Goal: Task Accomplishment & Management: Complete application form

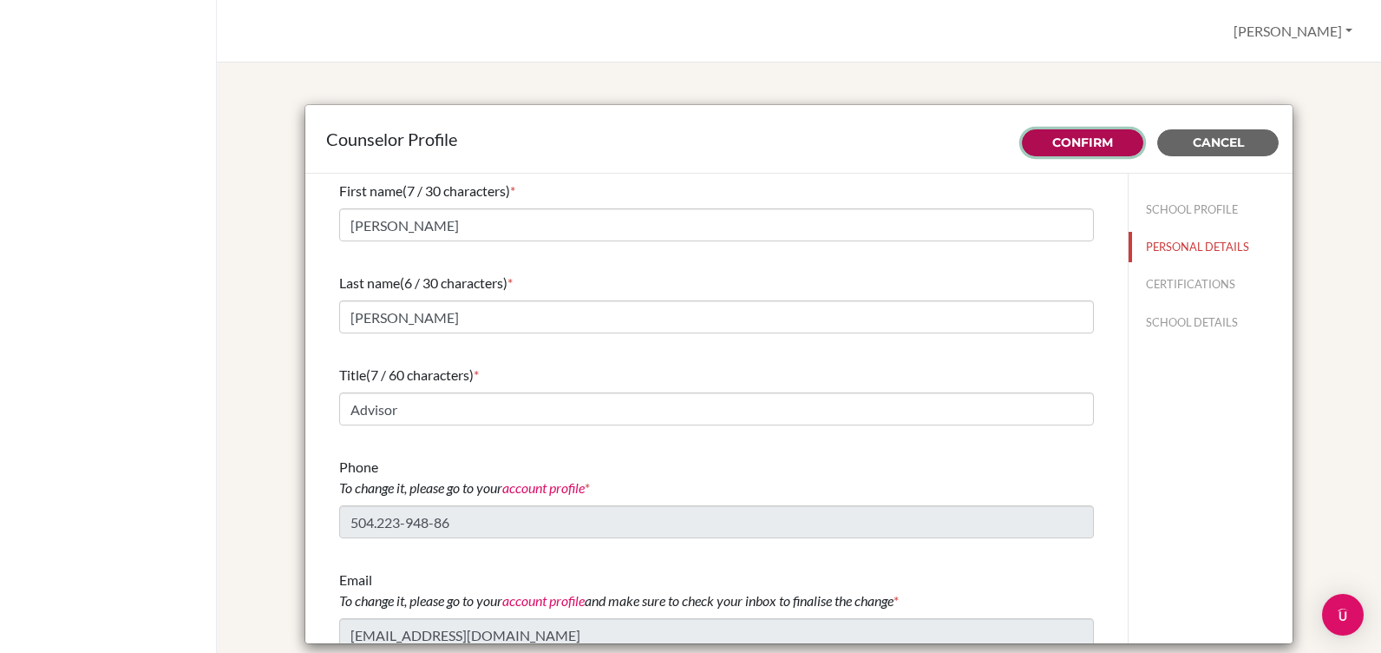
click at [1064, 140] on link "Confirm" at bounding box center [1083, 142] width 61 height 16
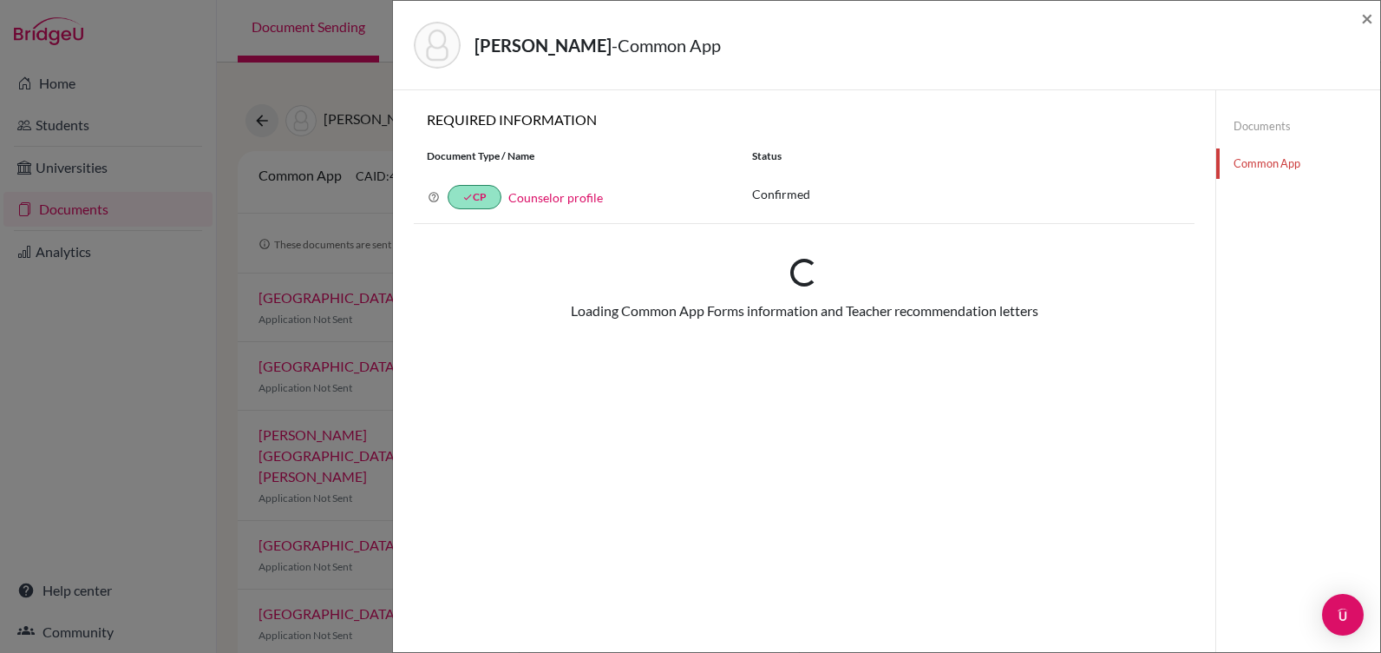
select select "92583"
checkbox input "true"
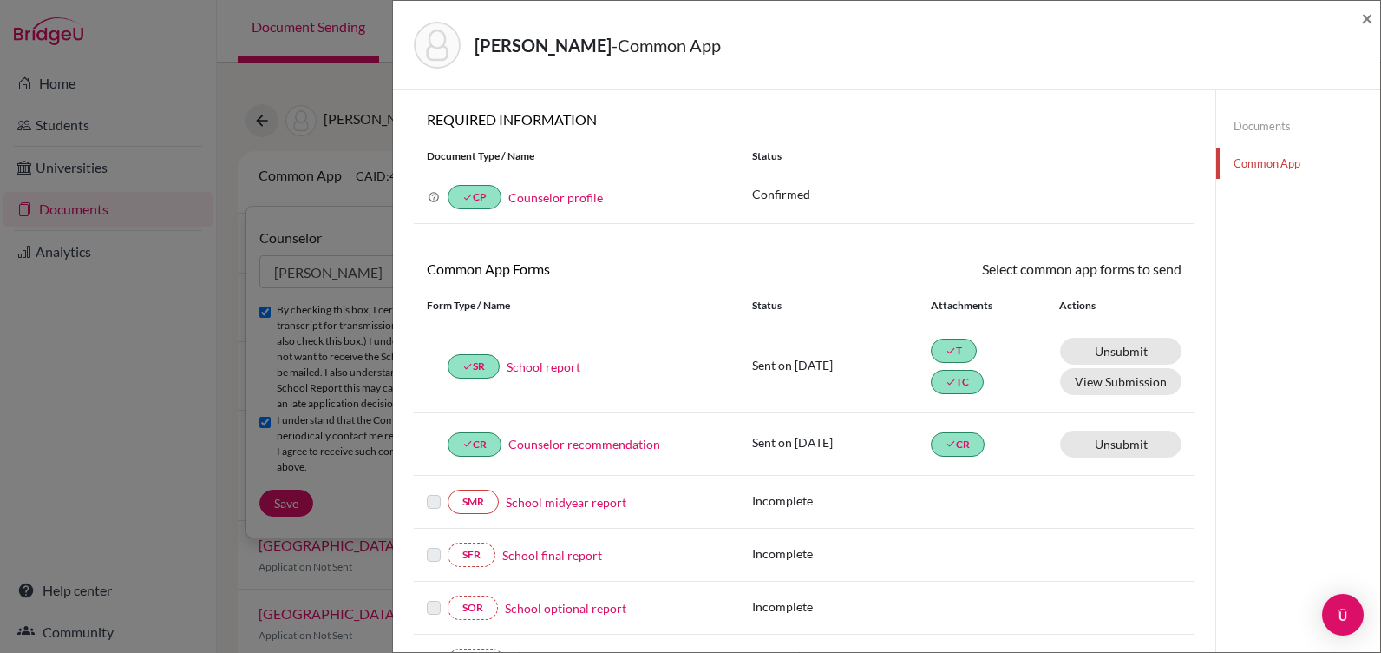
click at [580, 199] on link "Counselor profile" at bounding box center [555, 197] width 95 height 15
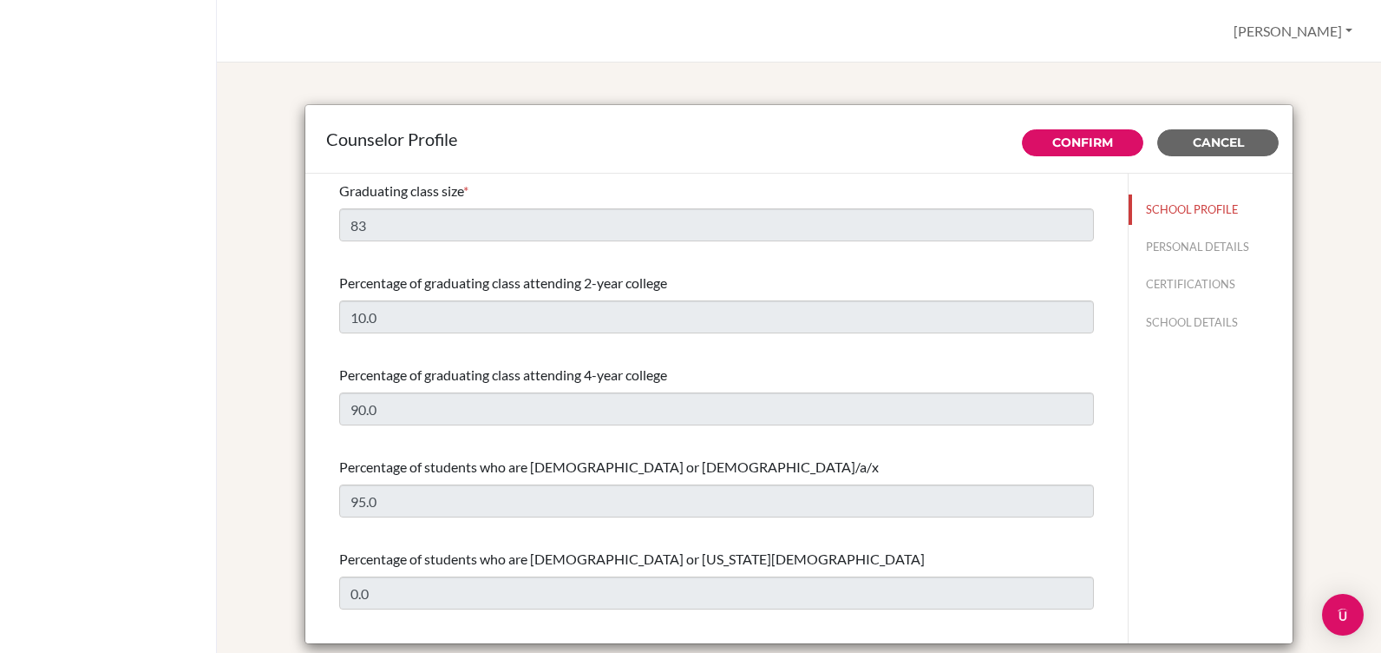
select select "0"
select select "306076"
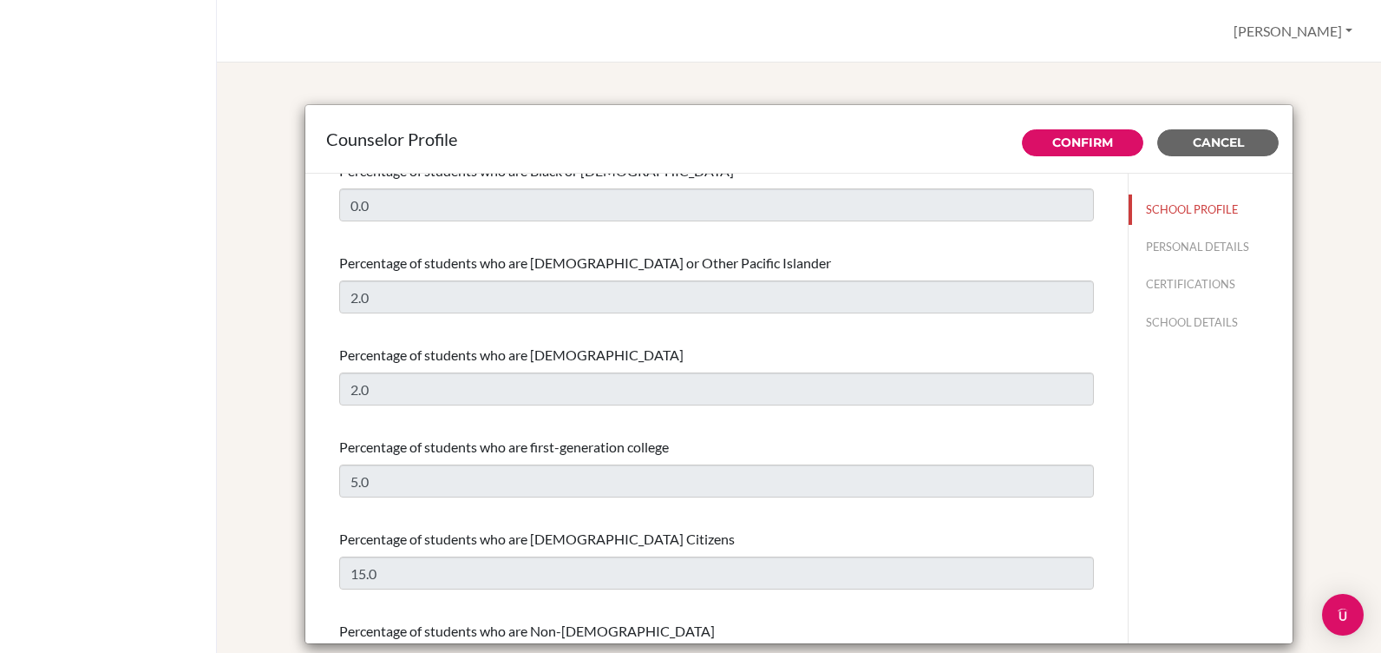
scroll to position [607, 0]
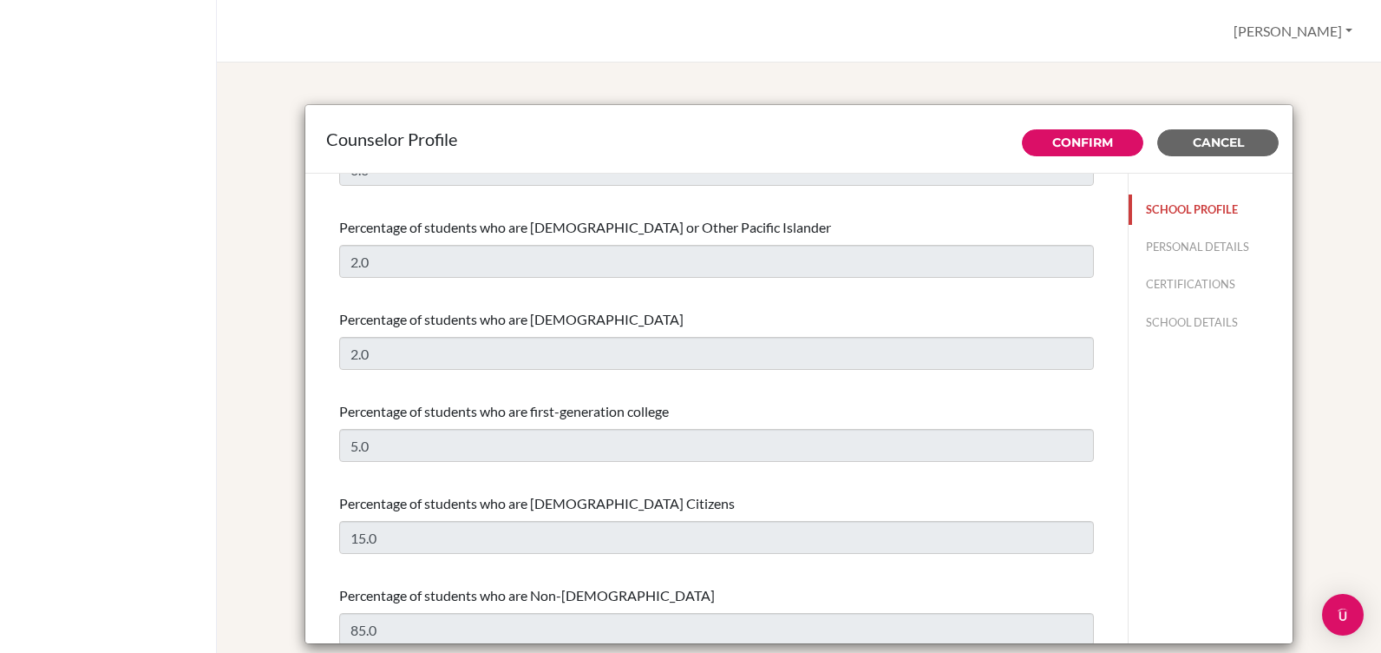
click at [1171, 207] on button "SCHOOL PROFILE" at bounding box center [1211, 209] width 164 height 30
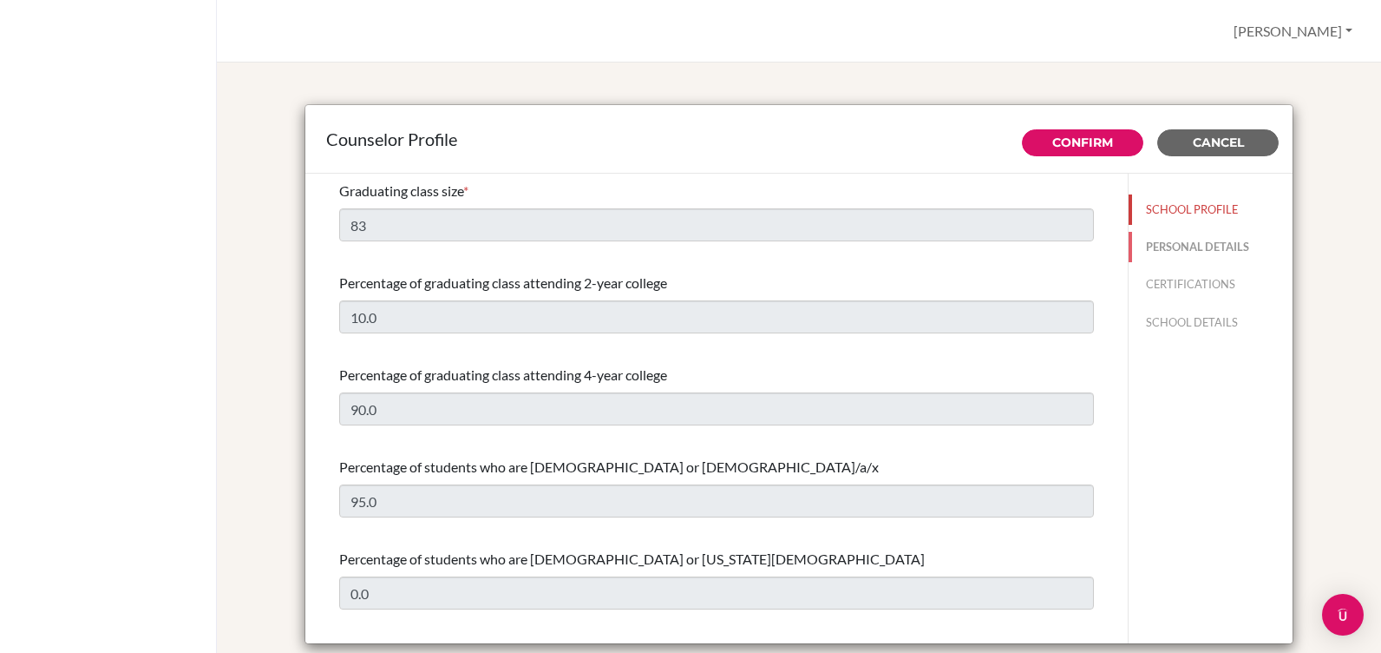
click at [1166, 242] on button "PERSONAL DETAILS" at bounding box center [1211, 247] width 164 height 30
type input "[PERSON_NAME]"
type input "Aviles"
type input "Advisor"
type input "504.99923492"
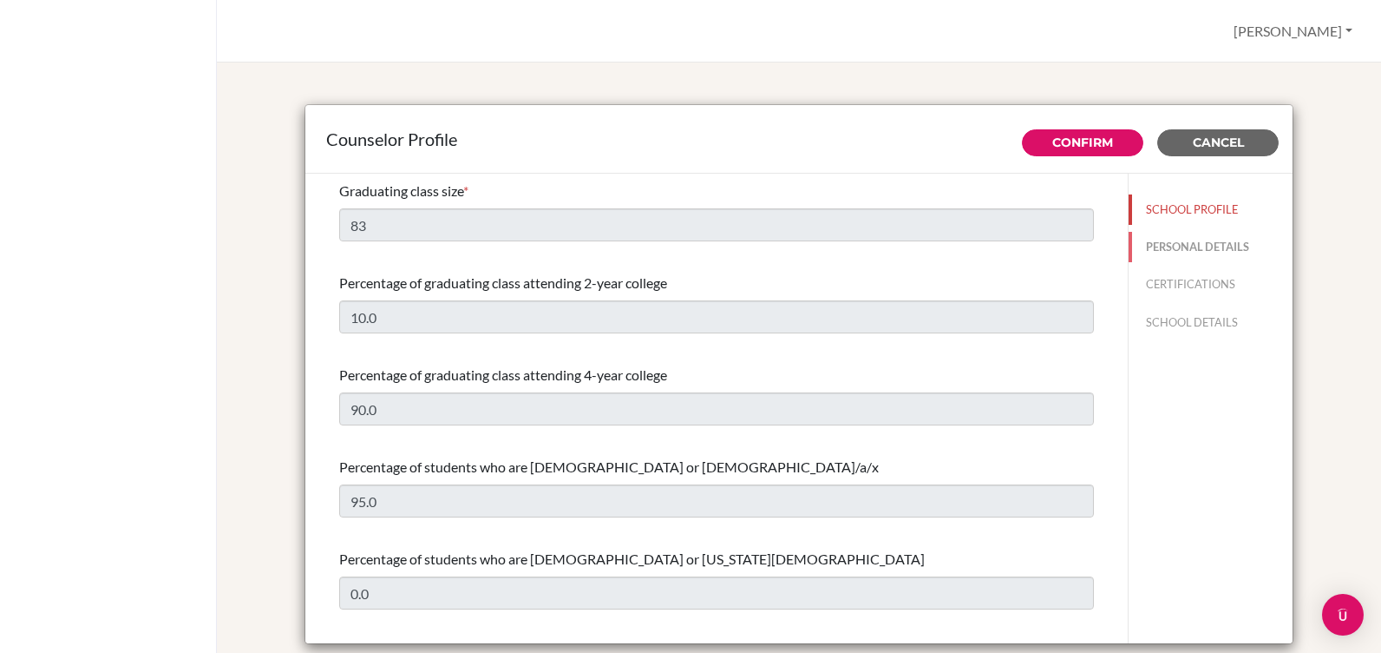
type input "yaviles@amschool.org"
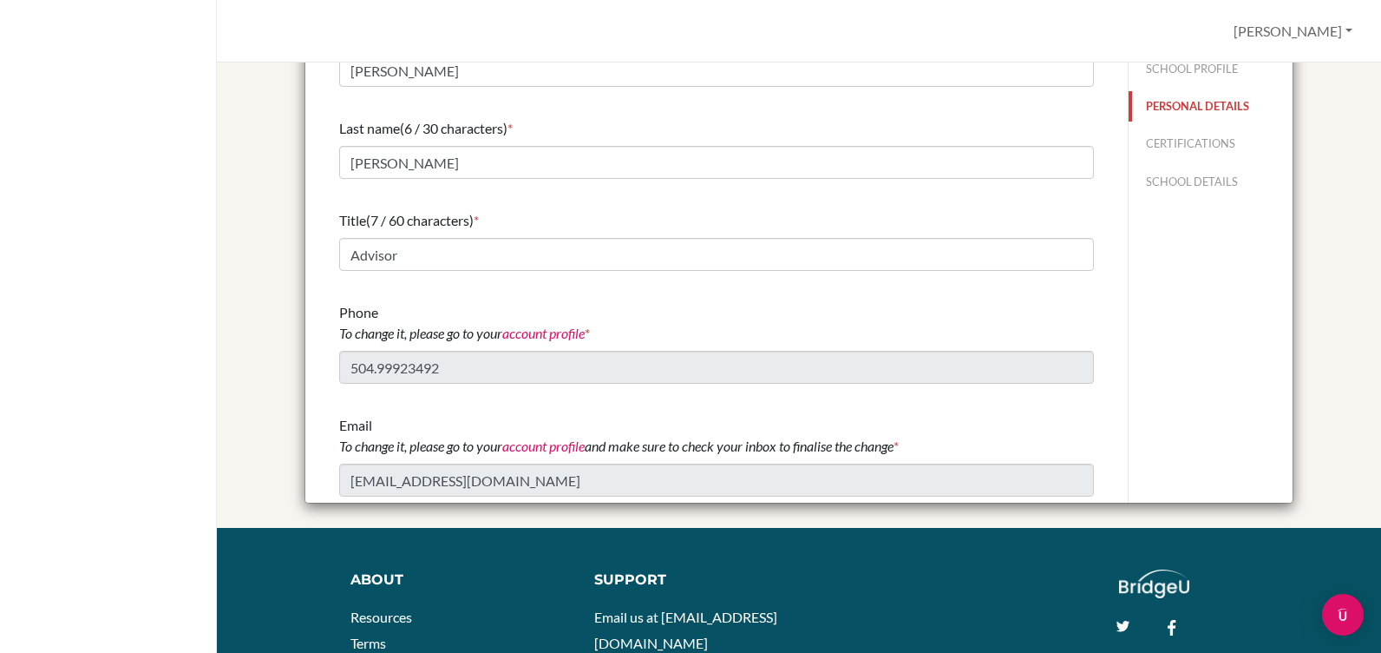
scroll to position [174, 0]
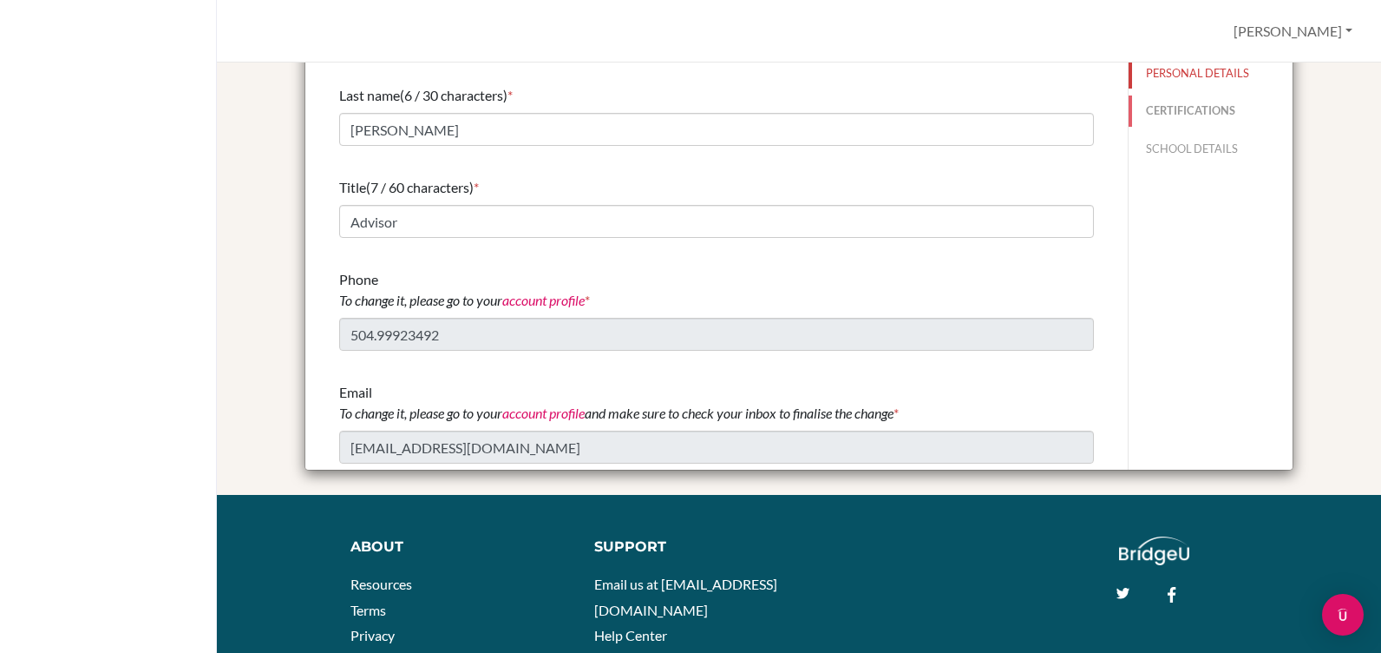
click at [1162, 110] on button "CERTIFICATIONS" at bounding box center [1211, 110] width 164 height 30
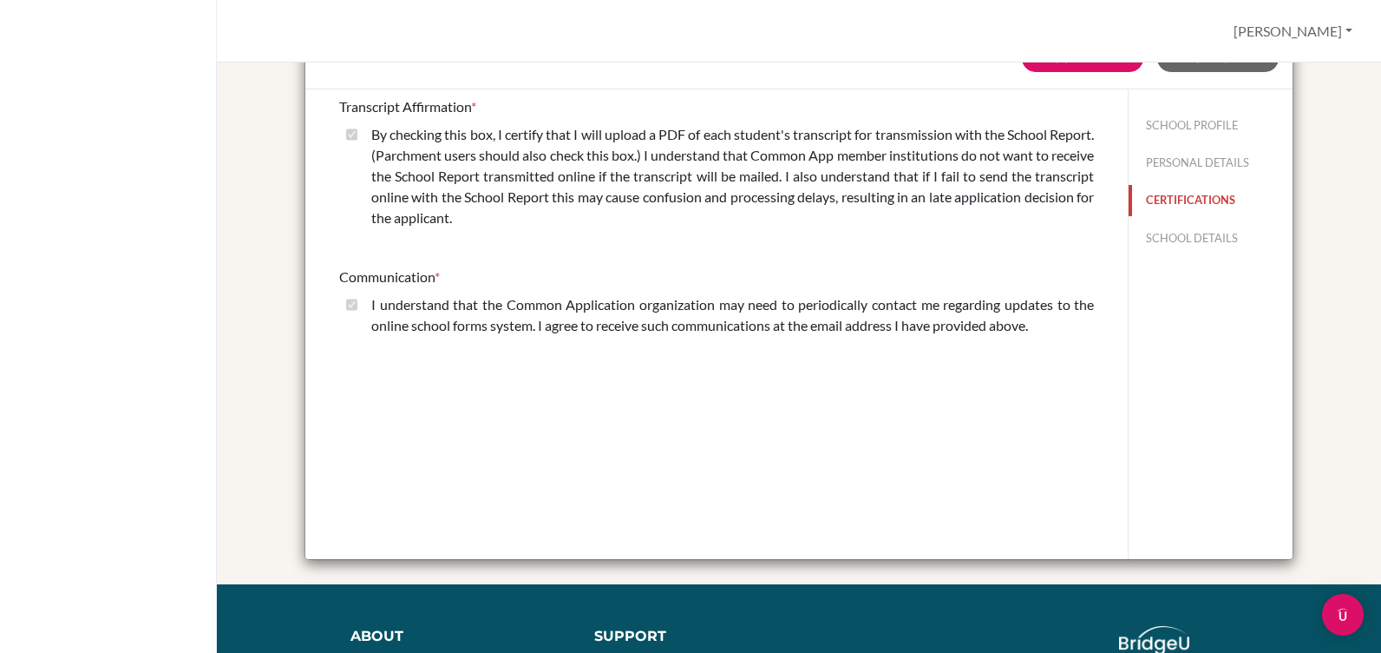
scroll to position [0, 0]
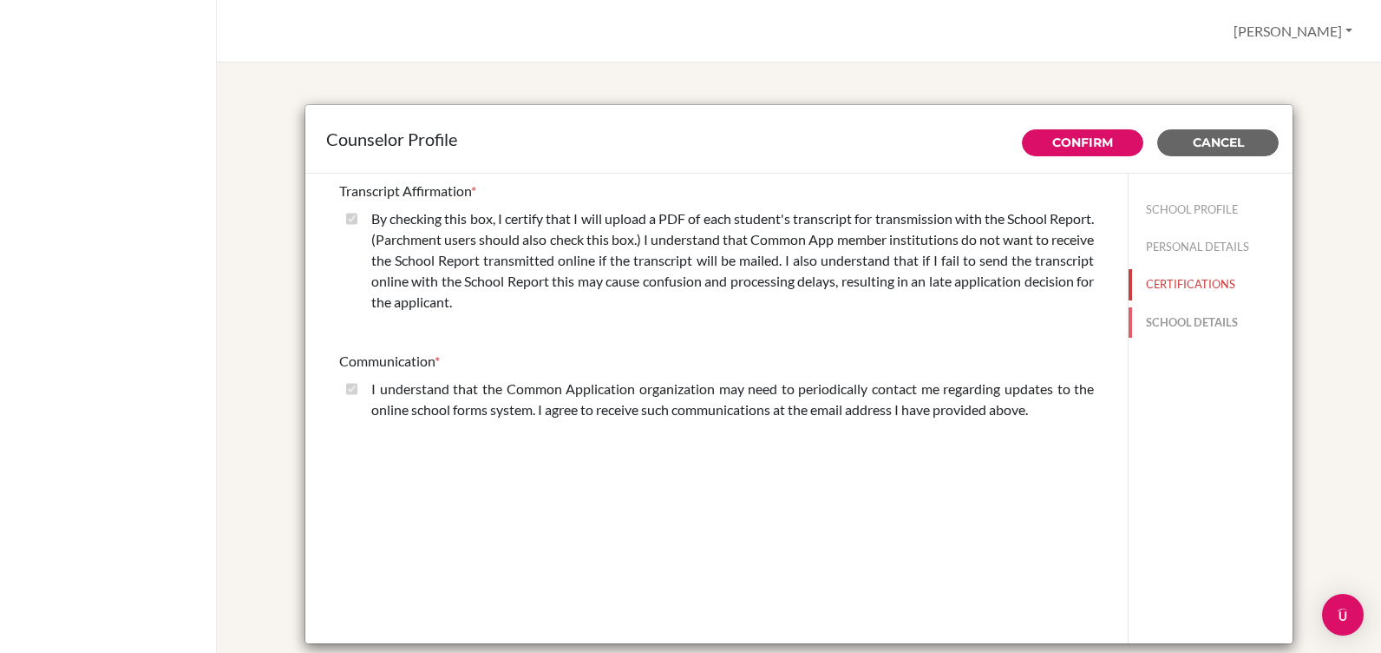
click at [1189, 315] on button "SCHOOL DETAILS" at bounding box center [1211, 322] width 164 height 30
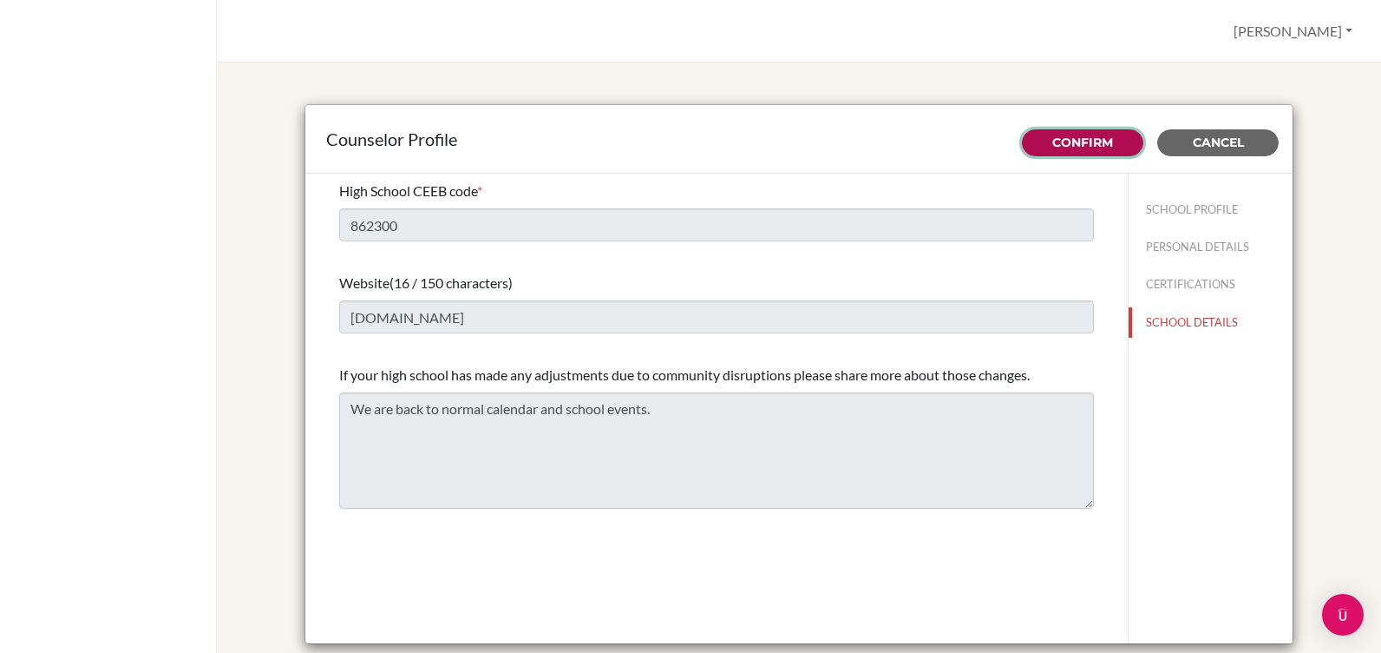
click at [1070, 148] on link "Confirm" at bounding box center [1083, 142] width 61 height 16
